Goal: Information Seeking & Learning: Learn about a topic

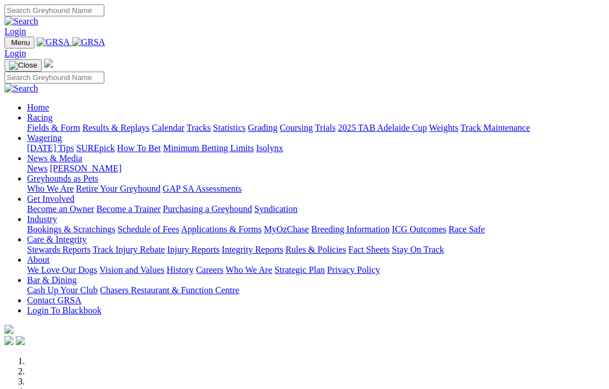
scroll to position [192, 0]
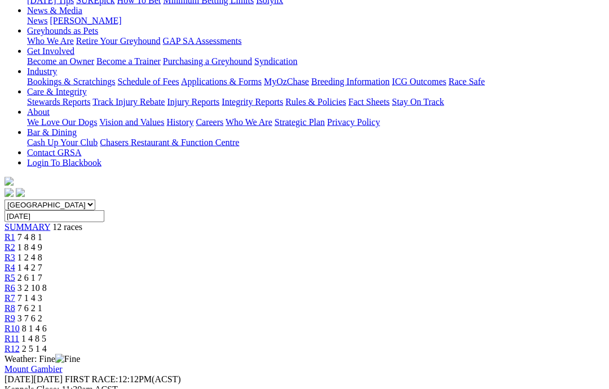
scroll to position [171, 0]
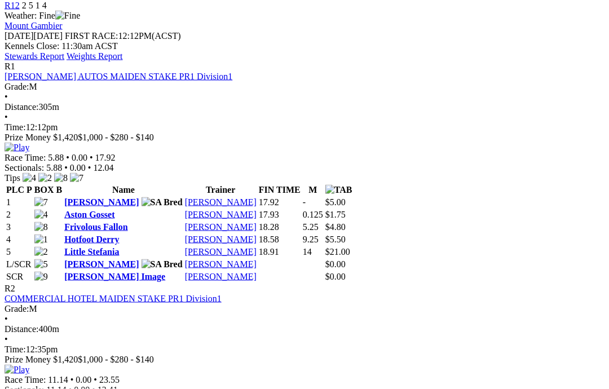
scroll to position [512, 0]
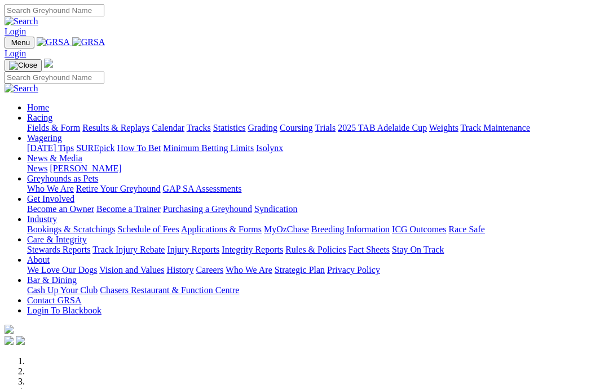
scroll to position [237, 0]
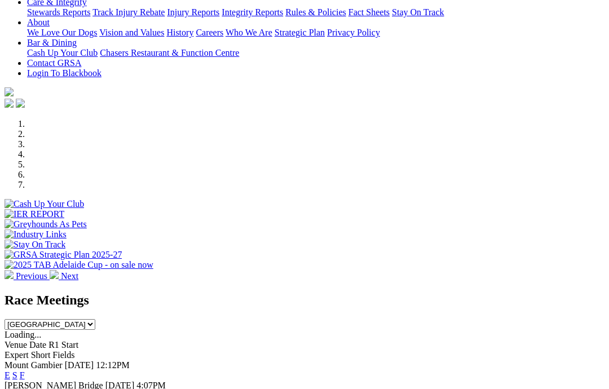
click at [25, 388] on link "F" at bounding box center [22, 396] width 5 height 10
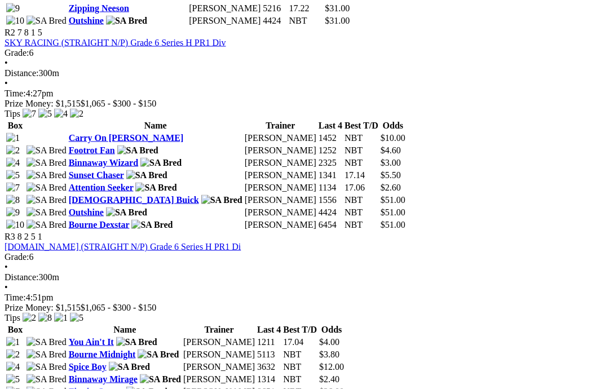
scroll to position [755, 0]
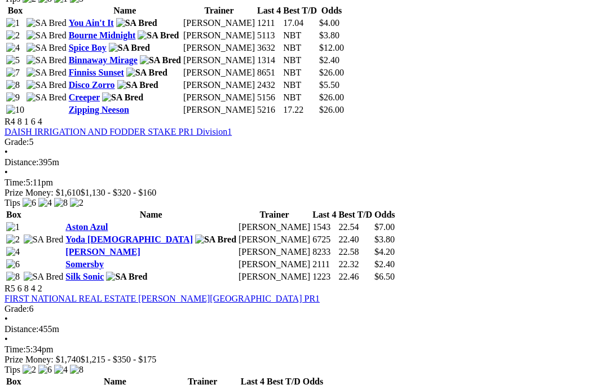
scroll to position [1072, 0]
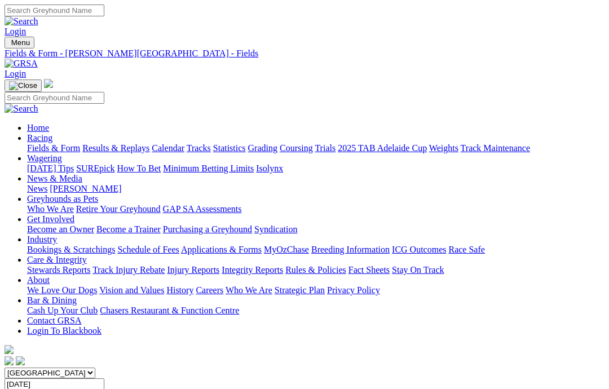
scroll to position [1072, 0]
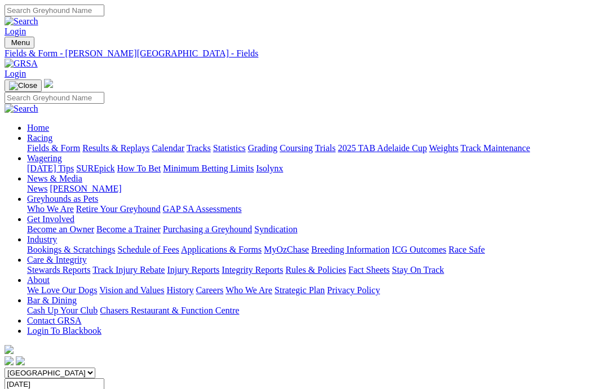
scroll to position [1072, 0]
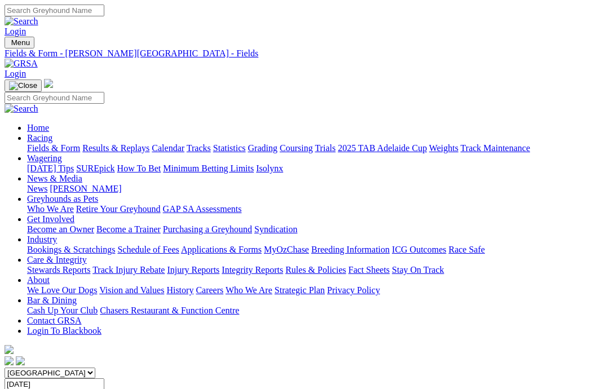
scroll to position [1072, 0]
